Goal: Task Accomplishment & Management: Manage account settings

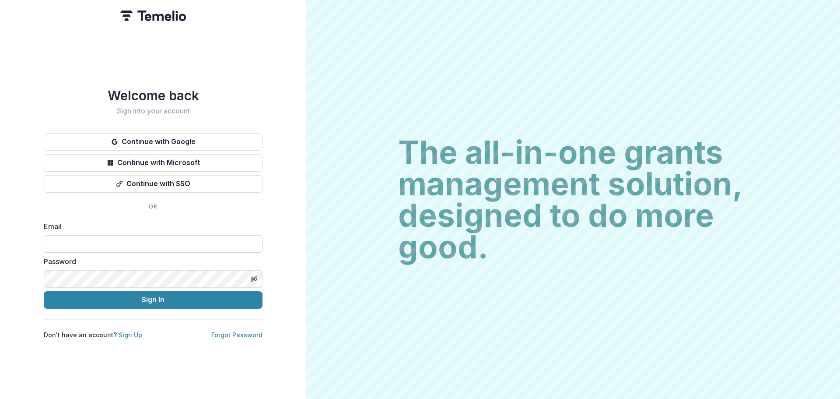
click at [90, 245] on input at bounding box center [153, 244] width 219 height 18
type input "**********"
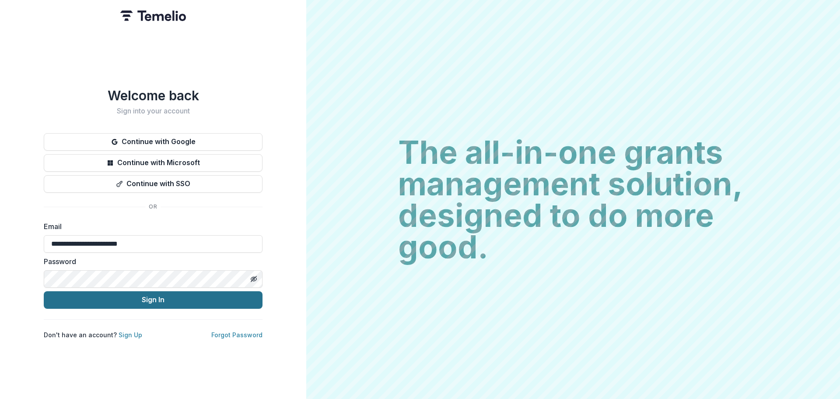
click at [101, 295] on button "Sign In" at bounding box center [153, 300] width 219 height 18
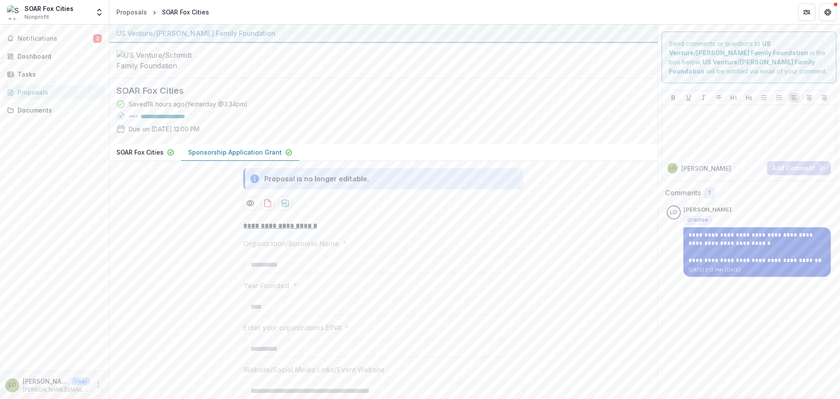
scroll to position [44, 0]
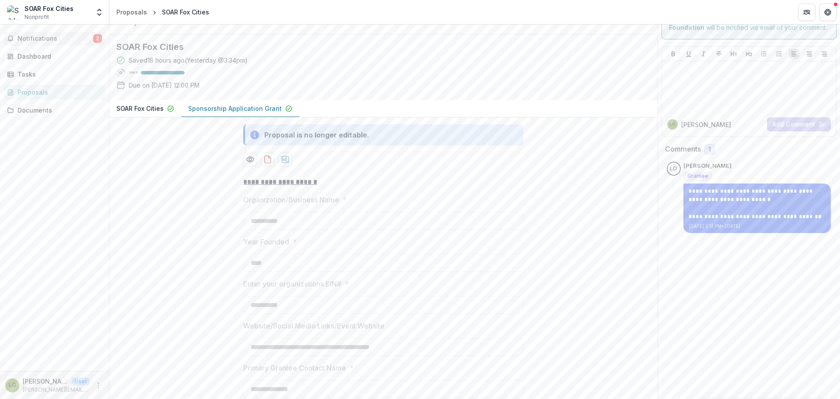
click at [41, 38] on span "Notifications" at bounding box center [56, 38] width 76 height 7
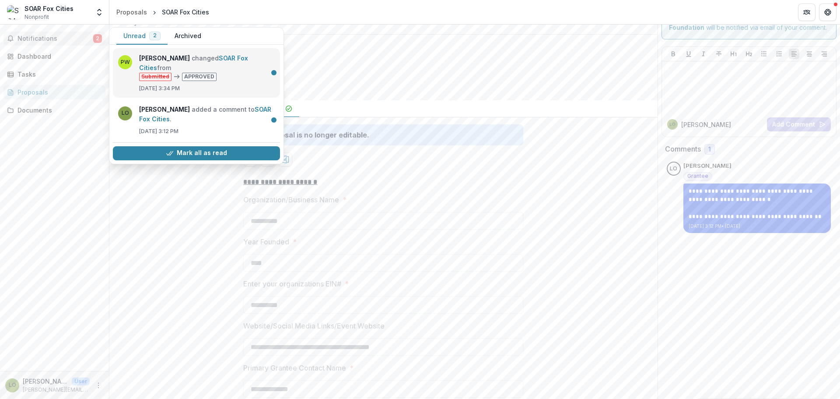
click at [227, 67] on link "SOAR Fox Cities" at bounding box center [193, 62] width 109 height 17
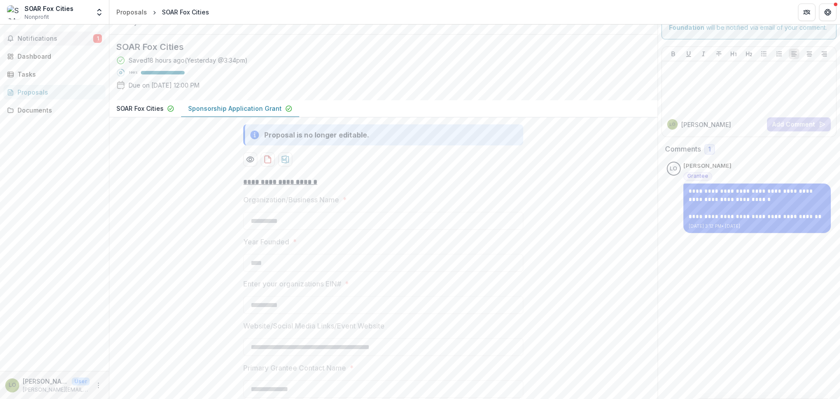
click at [58, 36] on span "Notifications" at bounding box center [56, 38] width 76 height 7
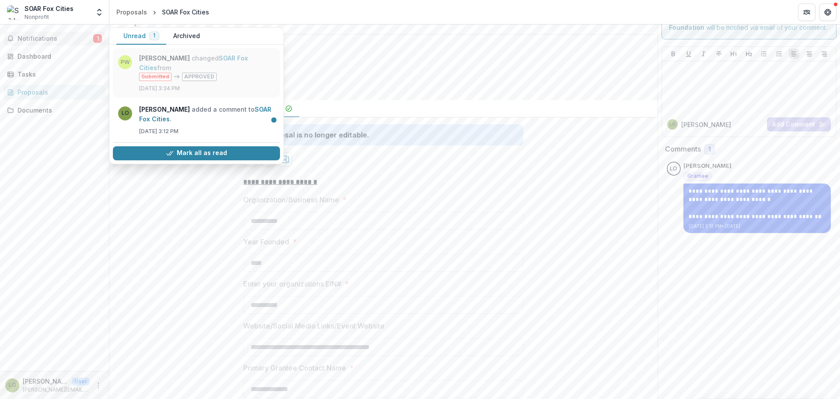
click at [235, 54] on link "SOAR Fox Cities" at bounding box center [193, 62] width 109 height 17
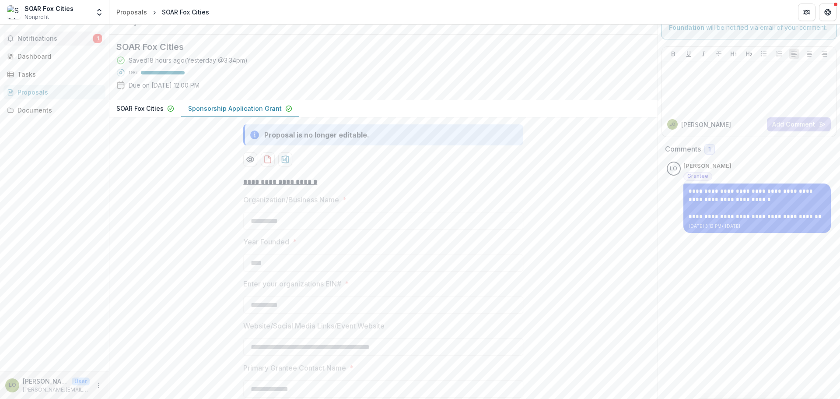
click at [42, 39] on span "Notifications" at bounding box center [56, 38] width 76 height 7
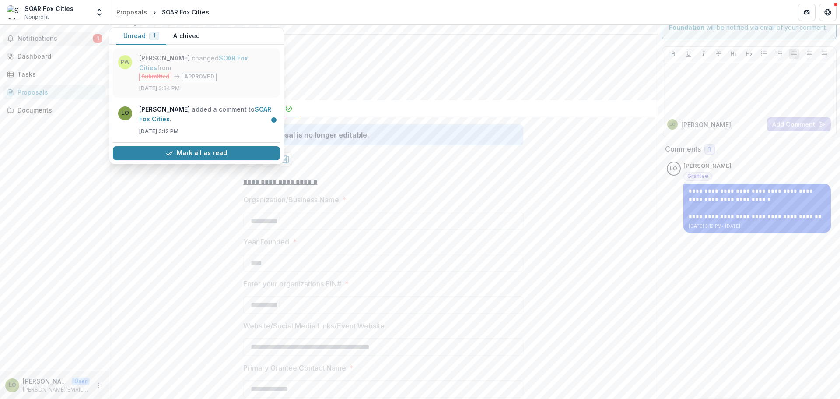
click at [179, 60] on link "SOAR Fox Cities" at bounding box center [193, 62] width 109 height 17
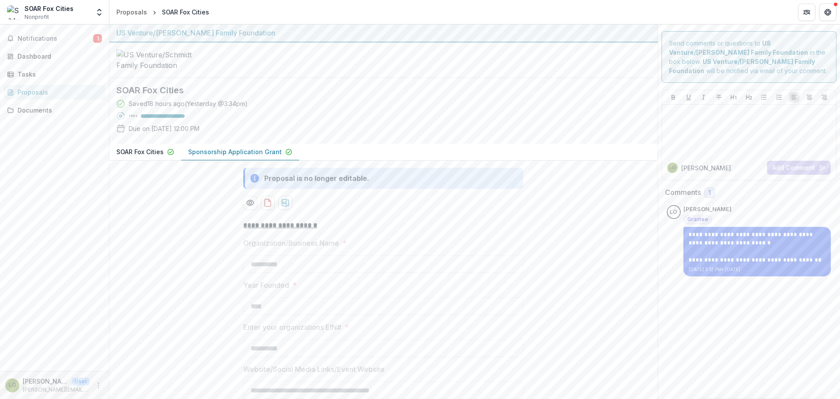
scroll to position [0, 0]
click at [25, 41] on span "Notifications" at bounding box center [56, 38] width 76 height 7
click at [28, 51] on link "Dashboard" at bounding box center [55, 56] width 102 height 14
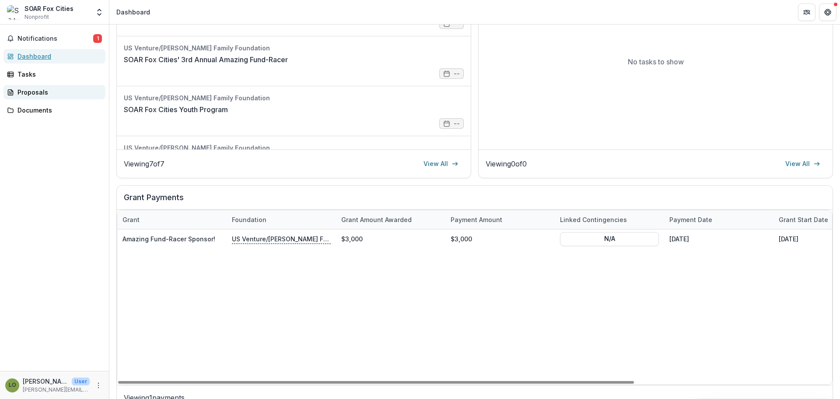
scroll to position [158, 0]
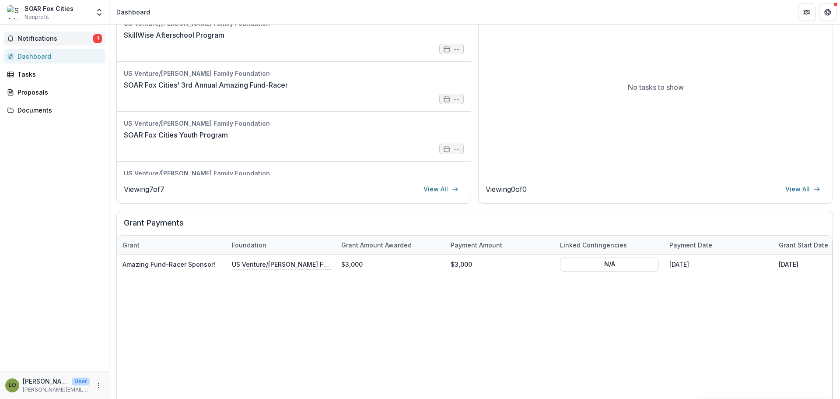
click at [39, 38] on span "Notifications" at bounding box center [56, 38] width 76 height 7
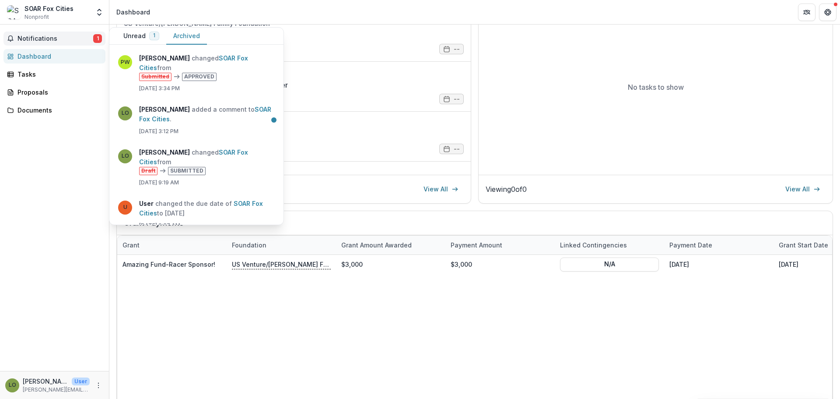
click at [201, 37] on button "Archived" at bounding box center [186, 36] width 41 height 17
click at [193, 67] on link "SOAR Fox Cities" at bounding box center [193, 62] width 109 height 17
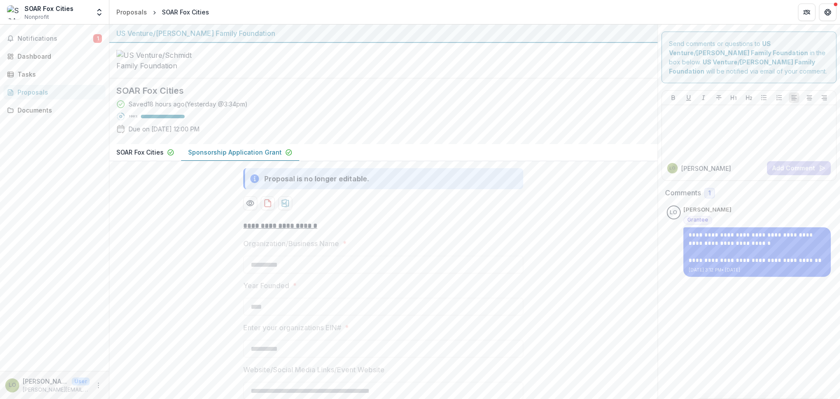
click at [152, 157] on p "SOAR Fox Cities" at bounding box center [139, 151] width 47 height 9
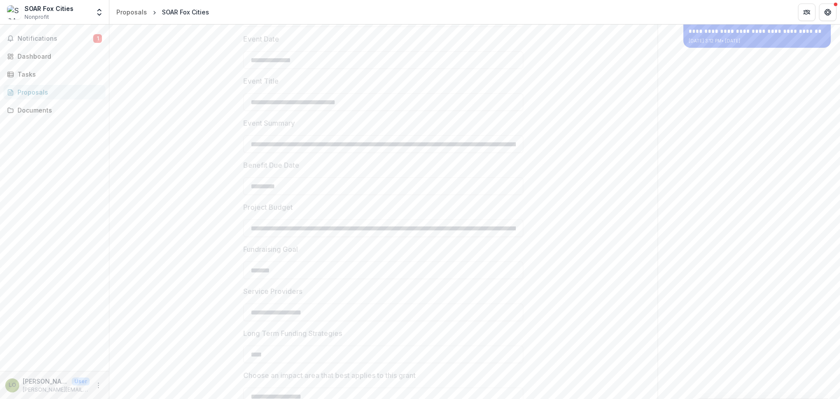
scroll to position [228, 0]
click at [36, 37] on span "Notifications" at bounding box center [56, 38] width 76 height 7
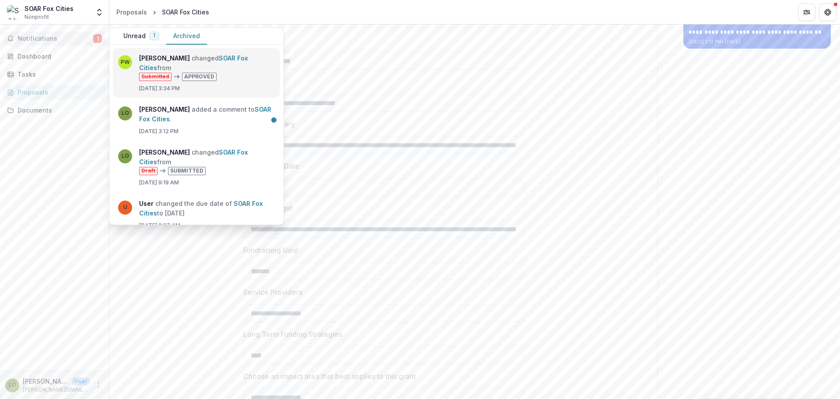
click at [139, 54] on link "SOAR Fox Cities" at bounding box center [193, 62] width 109 height 17
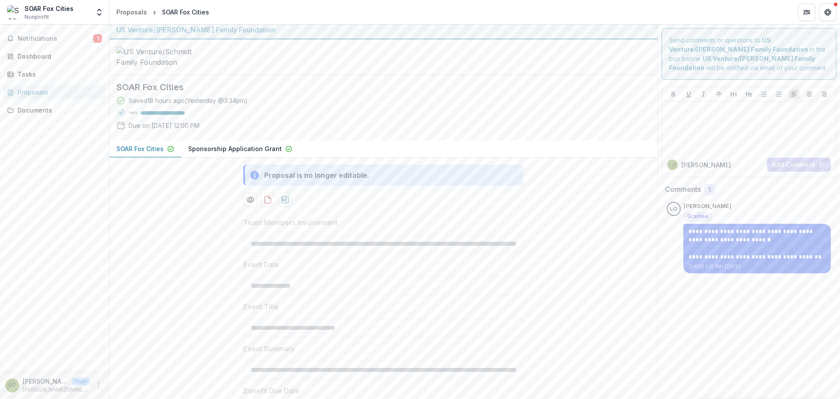
scroll to position [0, 0]
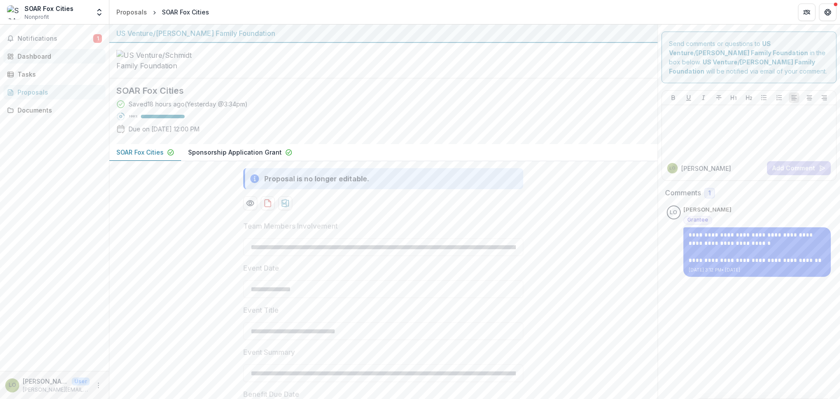
click at [28, 53] on div "Dashboard" at bounding box center [58, 56] width 81 height 9
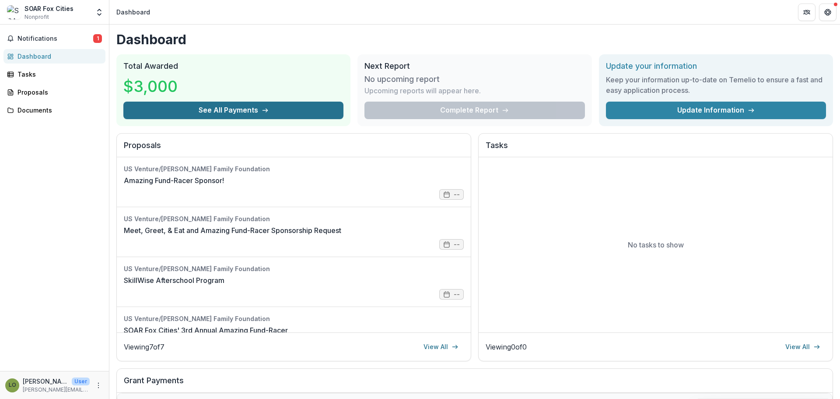
click at [245, 111] on button "See All Payments" at bounding box center [233, 111] width 220 height 18
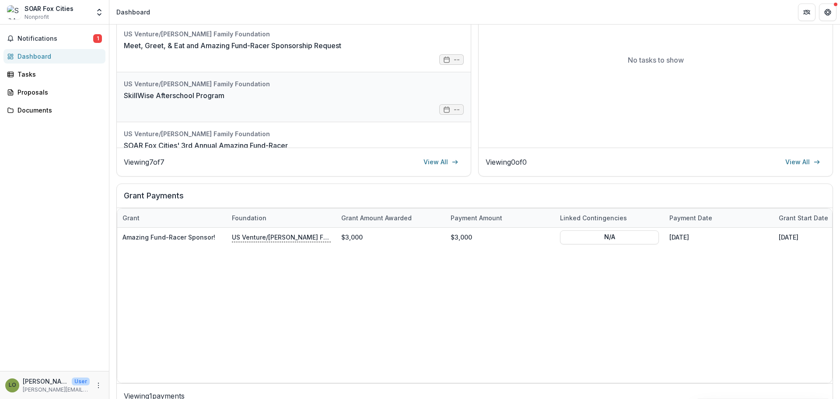
scroll to position [194, 0]
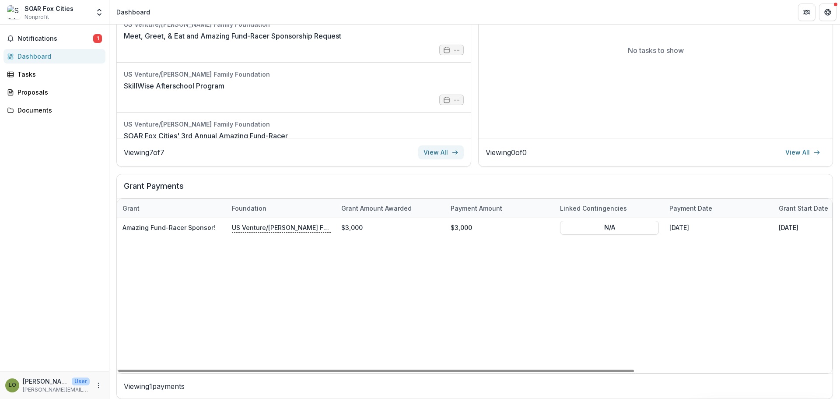
click at [441, 148] on link "View All" at bounding box center [441, 152] width 46 height 14
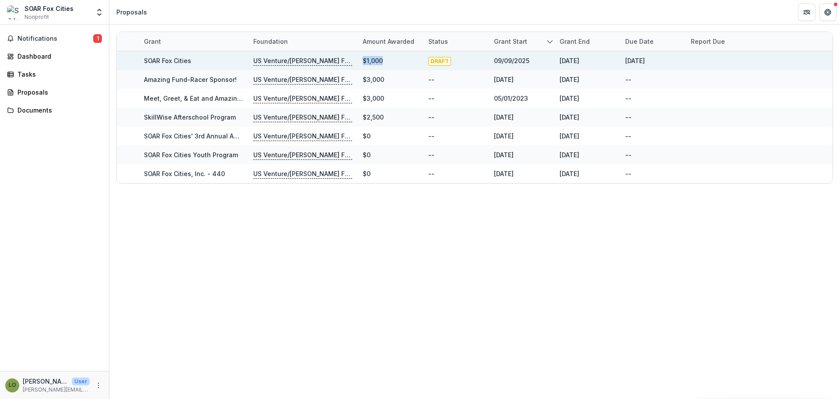
drag, startPoint x: 385, startPoint y: 60, endPoint x: 356, endPoint y: 60, distance: 28.4
click at [356, 60] on div "SOAR Fox Cities US Venture/[PERSON_NAME] Family Foundation $1,000 DRAFT [DATE] …" at bounding box center [475, 60] width 716 height 19
click at [329, 60] on p "US Venture/[PERSON_NAME] Family Foundation" at bounding box center [302, 61] width 99 height 10
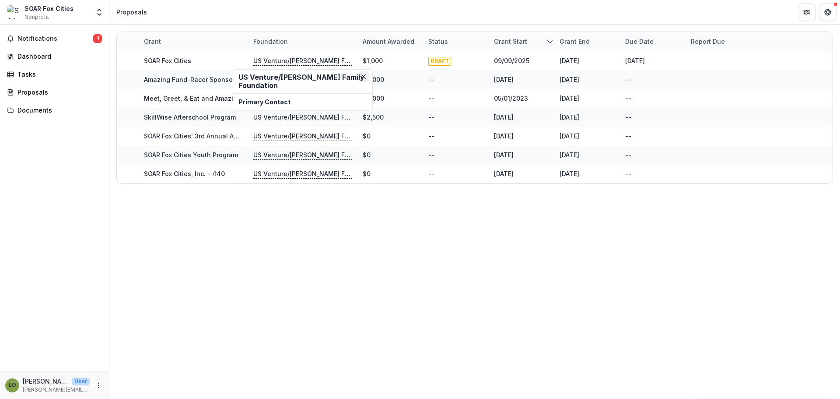
click at [362, 78] on icon "Close" at bounding box center [363, 76] width 4 height 4
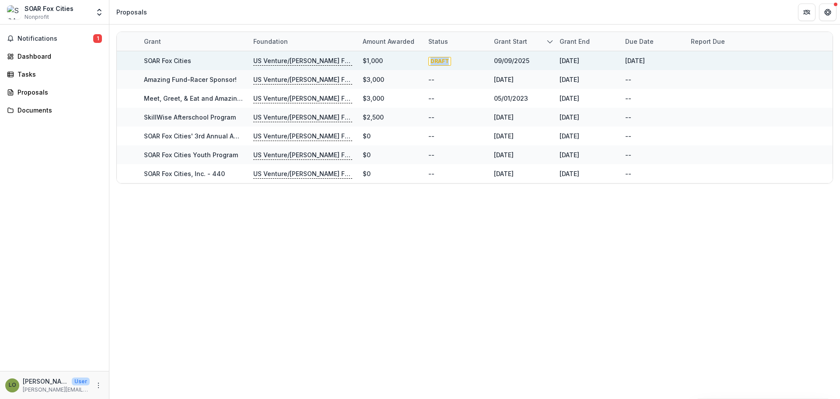
drag, startPoint x: 458, startPoint y: 62, endPoint x: 397, endPoint y: 57, distance: 61.0
click at [397, 57] on div "SOAR Fox Cities US Venture/[PERSON_NAME] Family Foundation $1,000 DRAFT [DATE] …" at bounding box center [475, 60] width 716 height 19
click at [72, 38] on span "Notifications" at bounding box center [56, 38] width 76 height 7
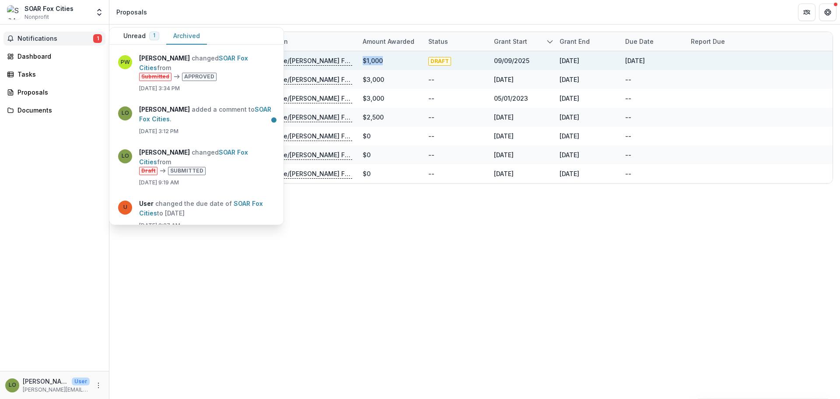
click at [144, 35] on button "Unread 1" at bounding box center [141, 36] width 50 height 17
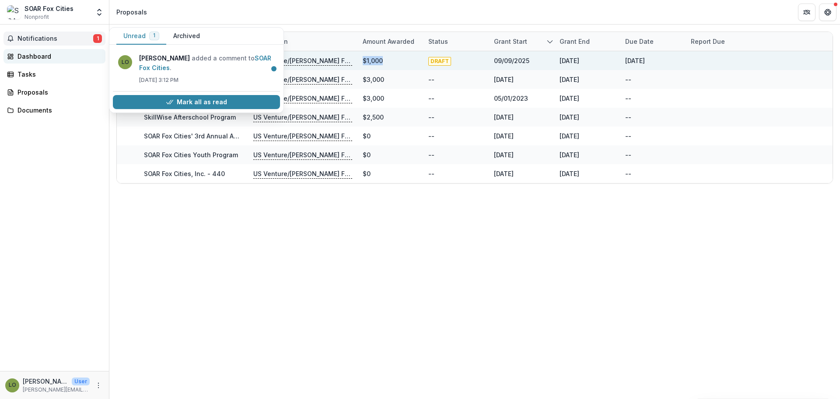
click at [31, 53] on div "Dashboard" at bounding box center [58, 56] width 81 height 9
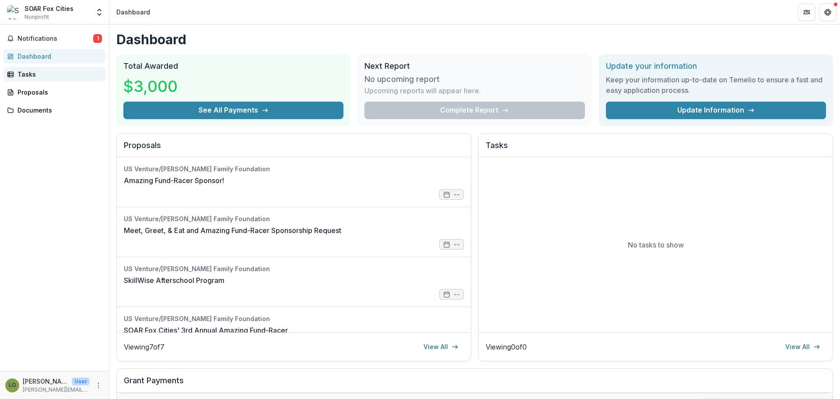
click at [41, 70] on div "Tasks" at bounding box center [58, 74] width 81 height 9
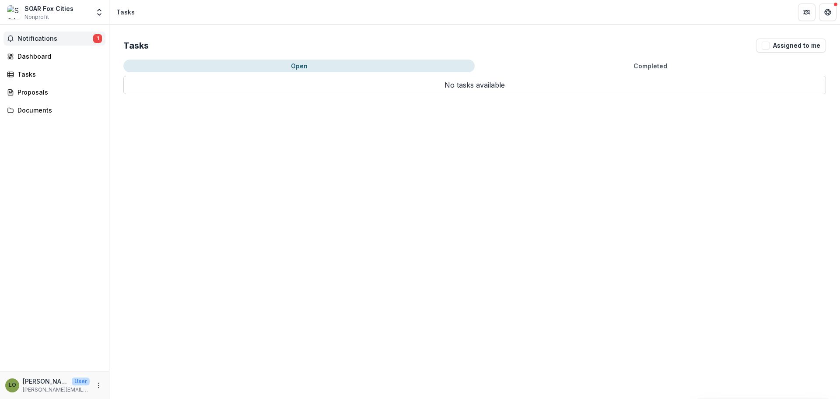
click at [41, 36] on span "Notifications" at bounding box center [56, 38] width 76 height 7
click at [50, 177] on div "Notifications 1 Unread 1 Archived LO [PERSON_NAME] added a comment to SOAR Fox …" at bounding box center [54, 198] width 109 height 346
click at [67, 33] on button "Notifications 1" at bounding box center [55, 39] width 102 height 14
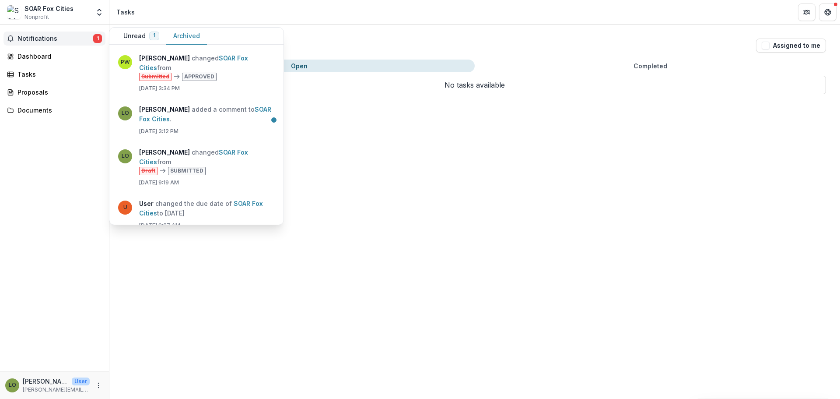
click at [185, 35] on button "Archived" at bounding box center [186, 36] width 41 height 17
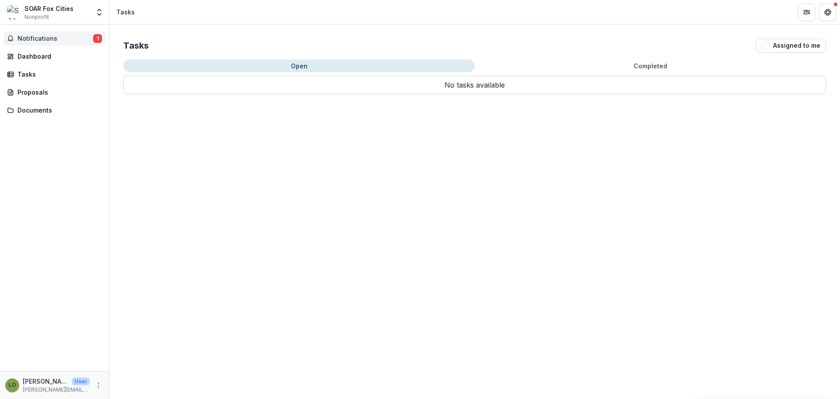
click at [328, 264] on div "Tasks Assigned to me Open Completed No tasks available No tasks available" at bounding box center [474, 212] width 731 height 374
click at [39, 35] on span "Notifications" at bounding box center [56, 38] width 76 height 7
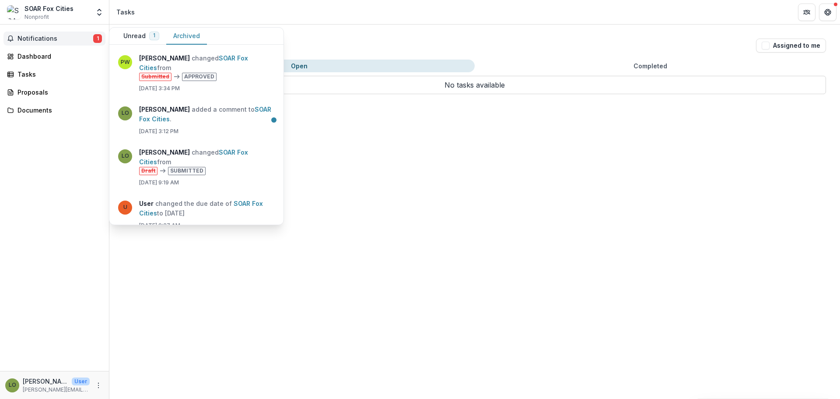
click at [177, 37] on button "Archived" at bounding box center [186, 36] width 41 height 17
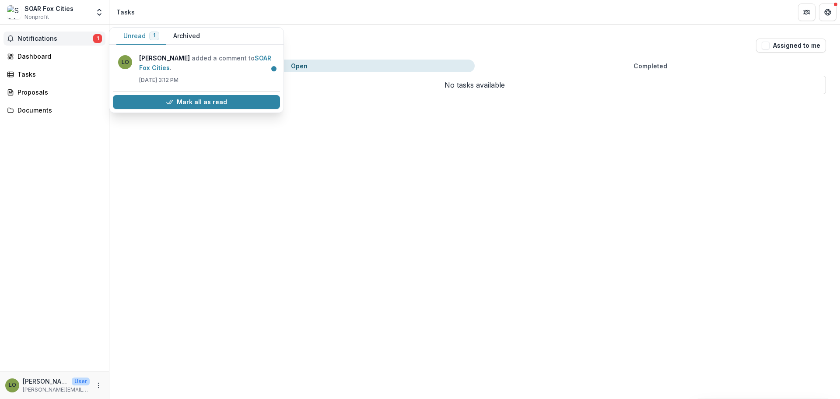
click at [154, 36] on span "1" at bounding box center [154, 35] width 2 height 6
click at [181, 107] on button "Mark all as read" at bounding box center [196, 102] width 167 height 14
